Goal: Task Accomplishment & Management: Manage account settings

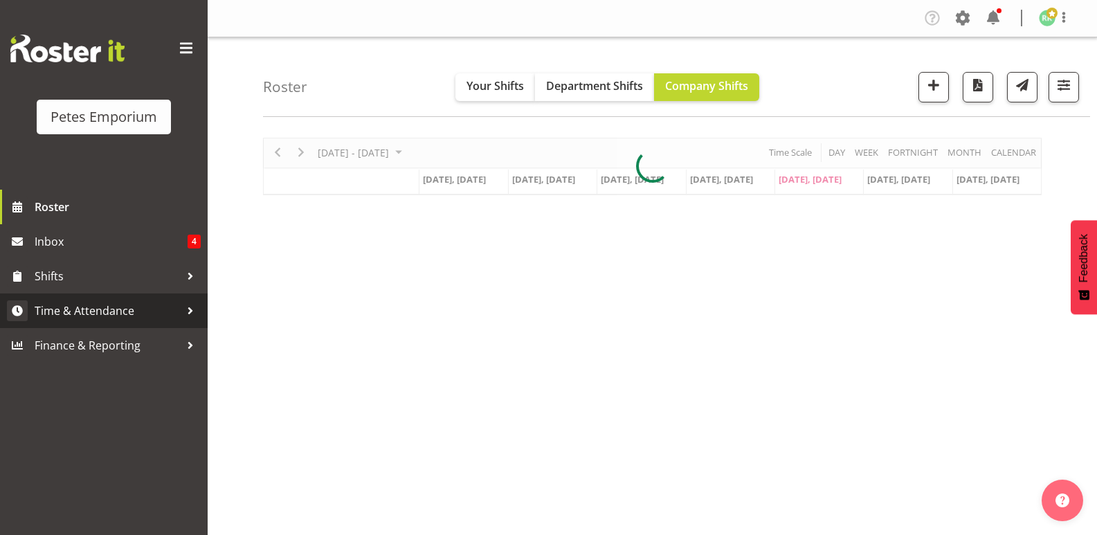
click at [104, 306] on span "Time & Attendance" at bounding box center [107, 310] width 145 height 21
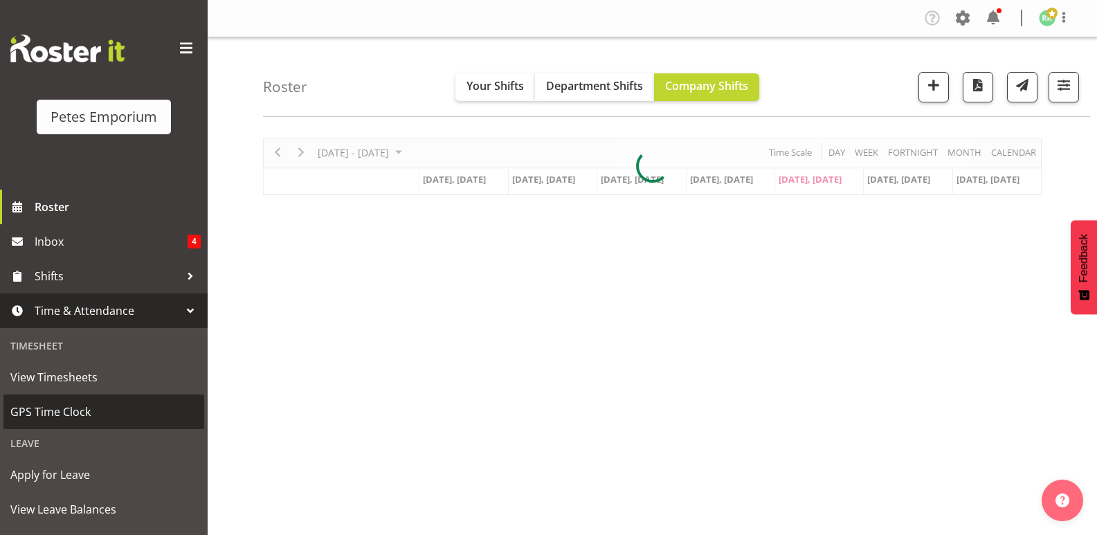
click at [71, 408] on span "GPS Time Clock" at bounding box center [103, 411] width 187 height 21
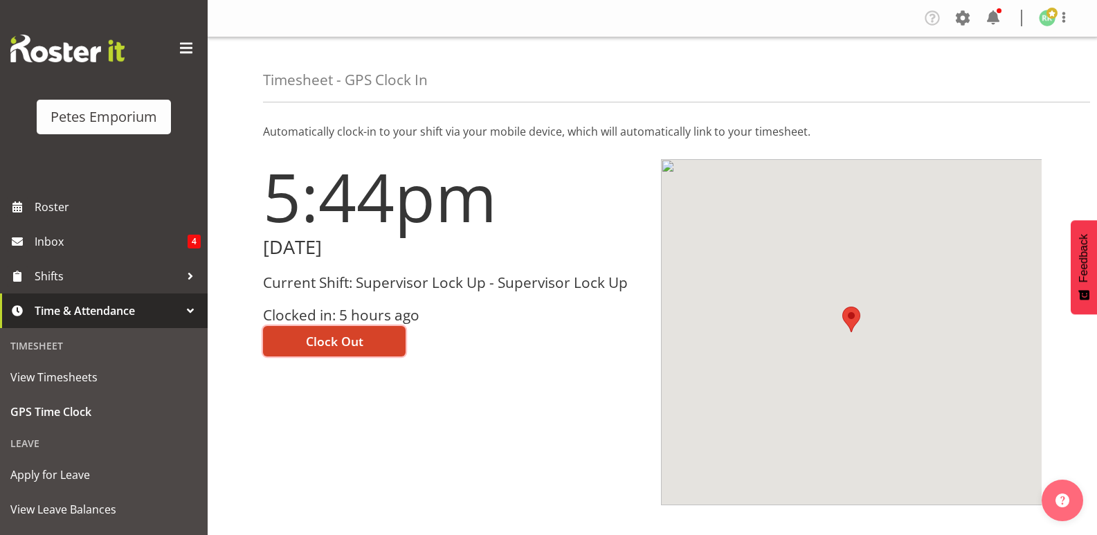
click at [358, 338] on span "Clock Out" at bounding box center [334, 341] width 57 height 18
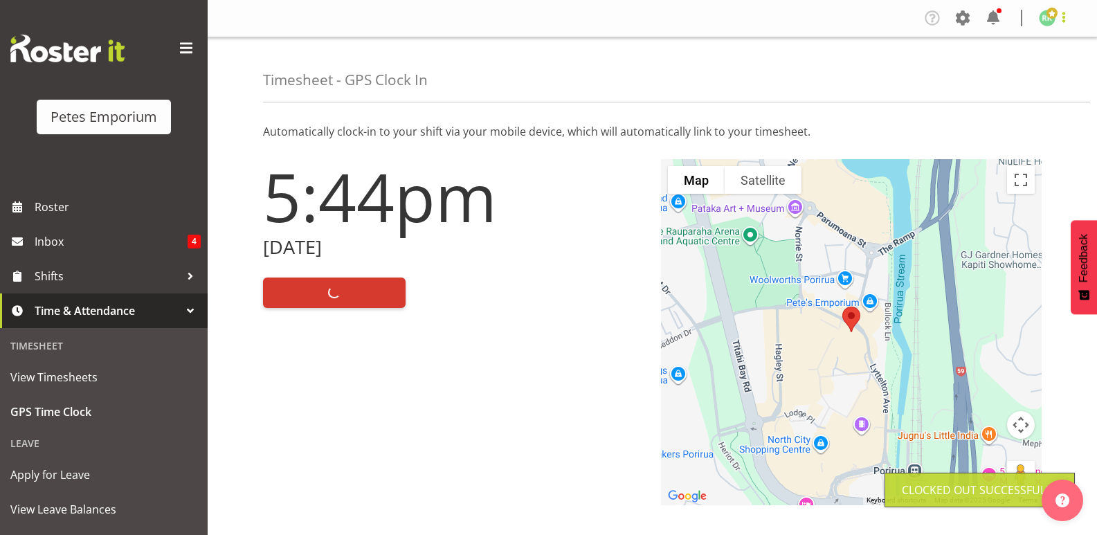
click at [1061, 19] on span at bounding box center [1063, 17] width 17 height 17
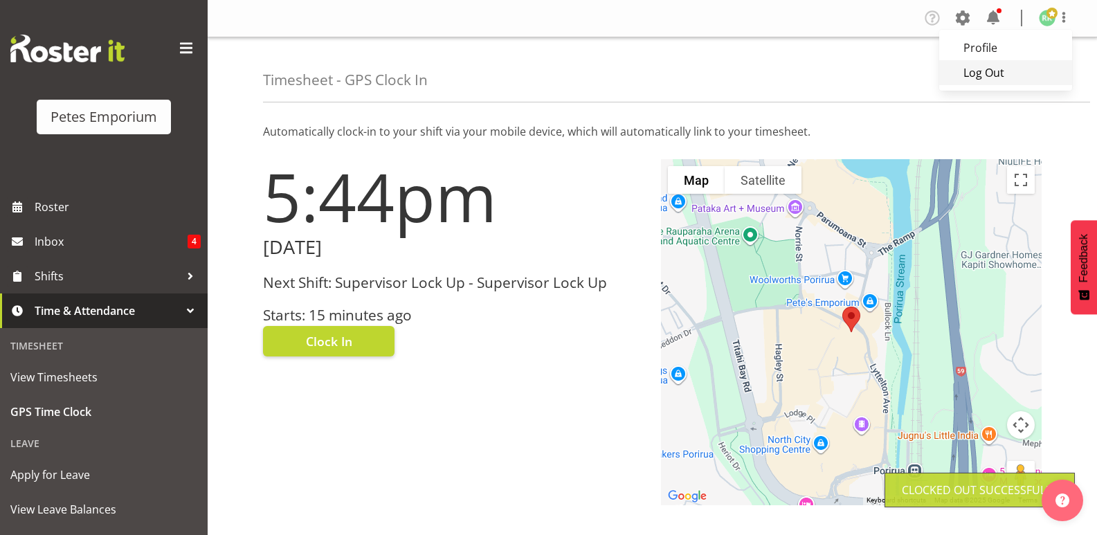
click at [1015, 73] on link "Log Out" at bounding box center [1005, 72] width 133 height 25
